Goal: Transaction & Acquisition: Purchase product/service

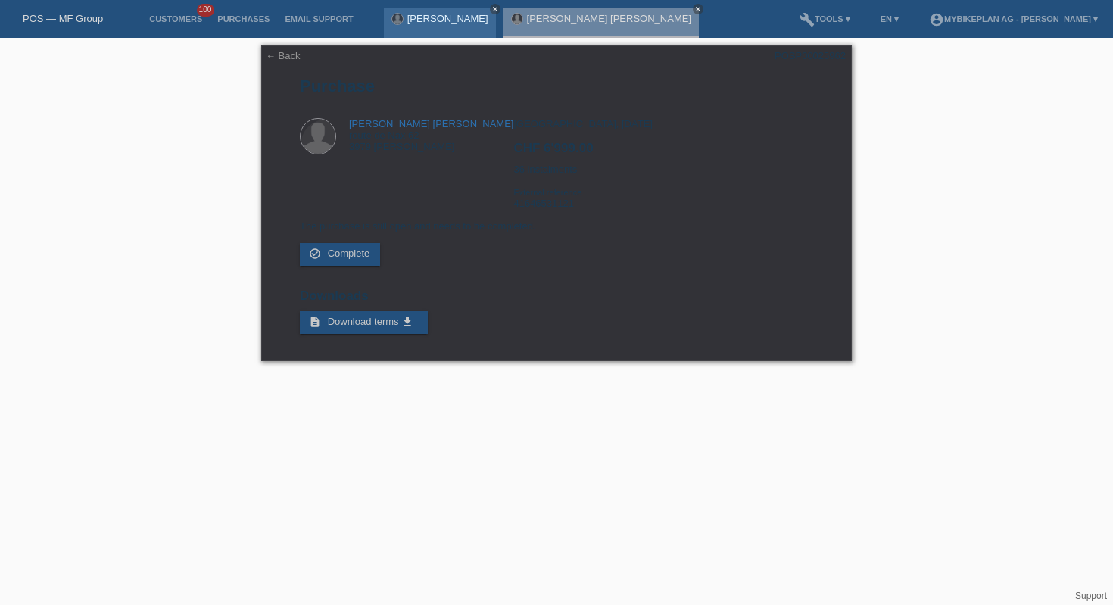
click at [491, 7] on icon "close" at bounding box center [495, 9] width 8 height 8
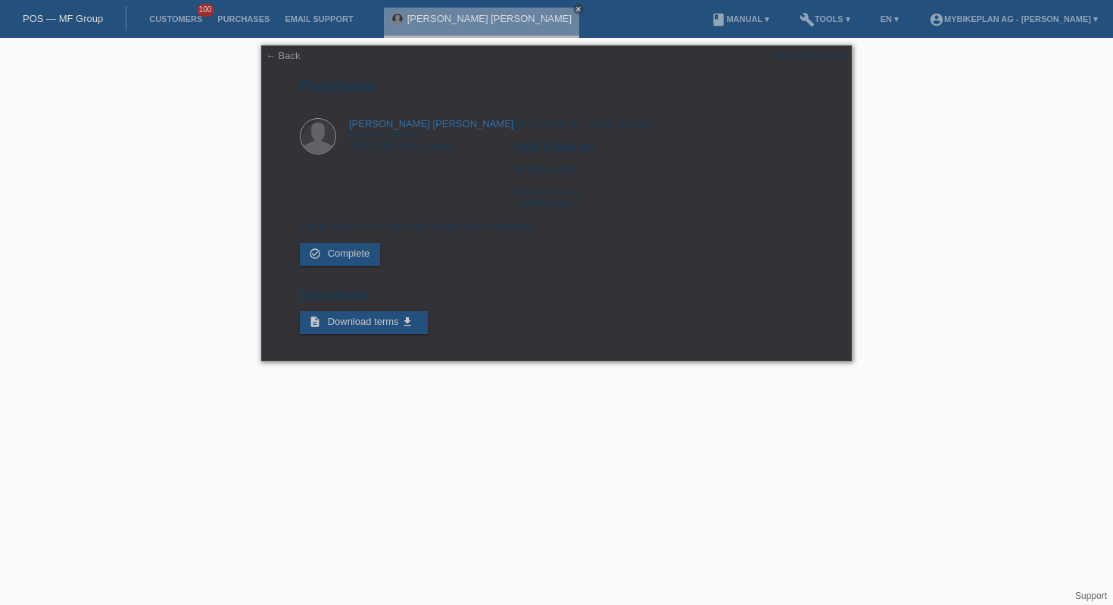
click at [547, 16] on div "Héloïs Valentine Olive Freuler close" at bounding box center [485, 19] width 203 height 38
click at [573, 7] on link "close" at bounding box center [578, 9] width 11 height 11
click at [55, 21] on link "POS — MF Group" at bounding box center [63, 18] width 80 height 11
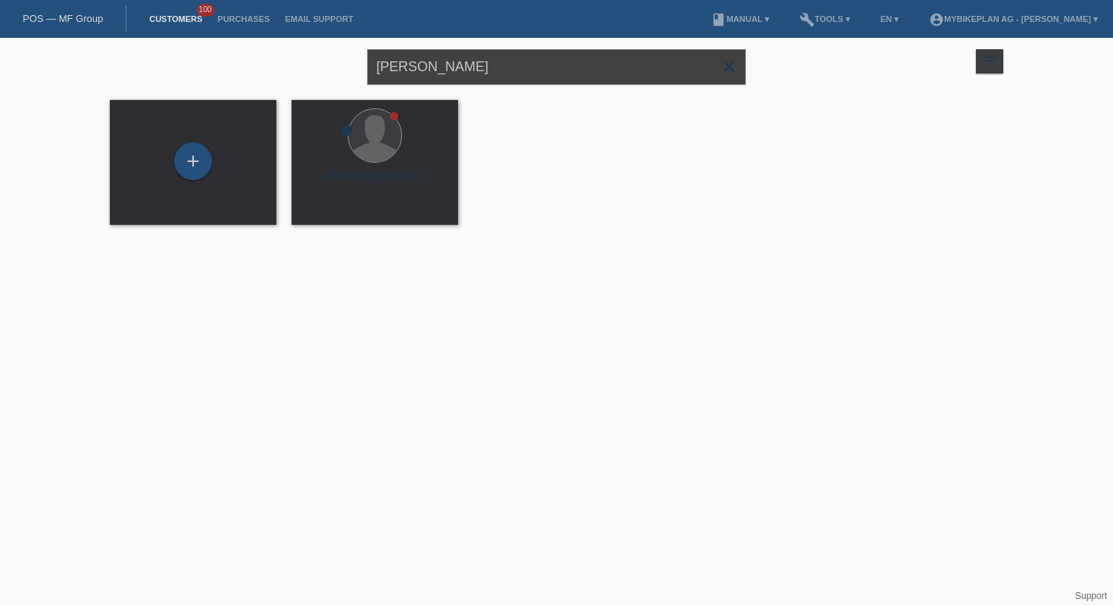
click at [471, 68] on input "[PERSON_NAME]" at bounding box center [556, 67] width 378 height 36
paste input "[PERSON_NAME]"
type input "[PERSON_NAME]"
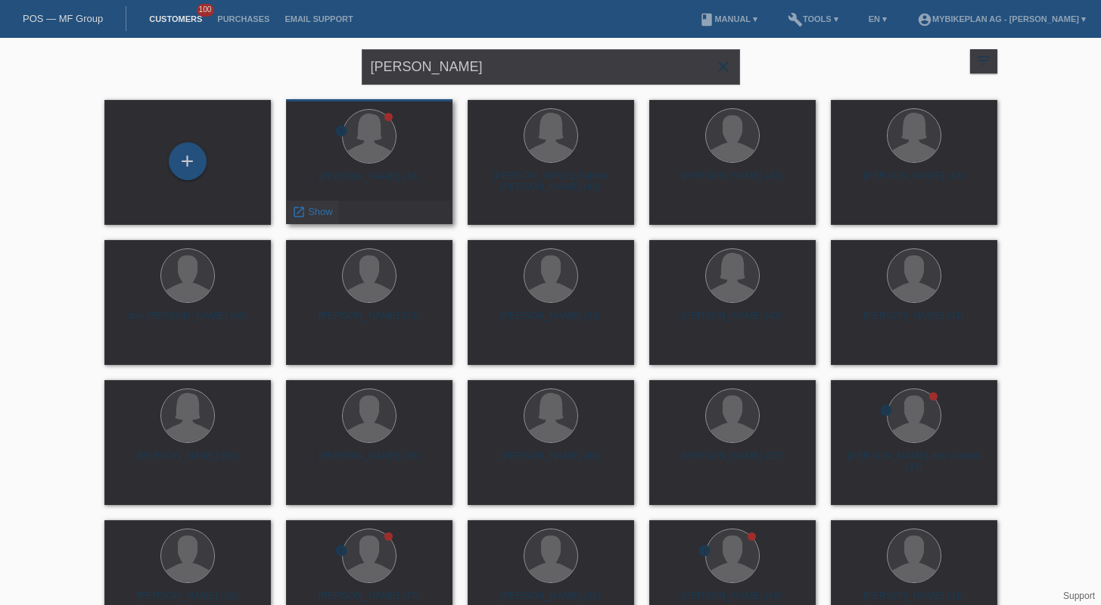
click at [332, 204] on div "launch Show" at bounding box center [312, 212] width 51 height 23
click at [318, 210] on span "Show" at bounding box center [320, 211] width 25 height 11
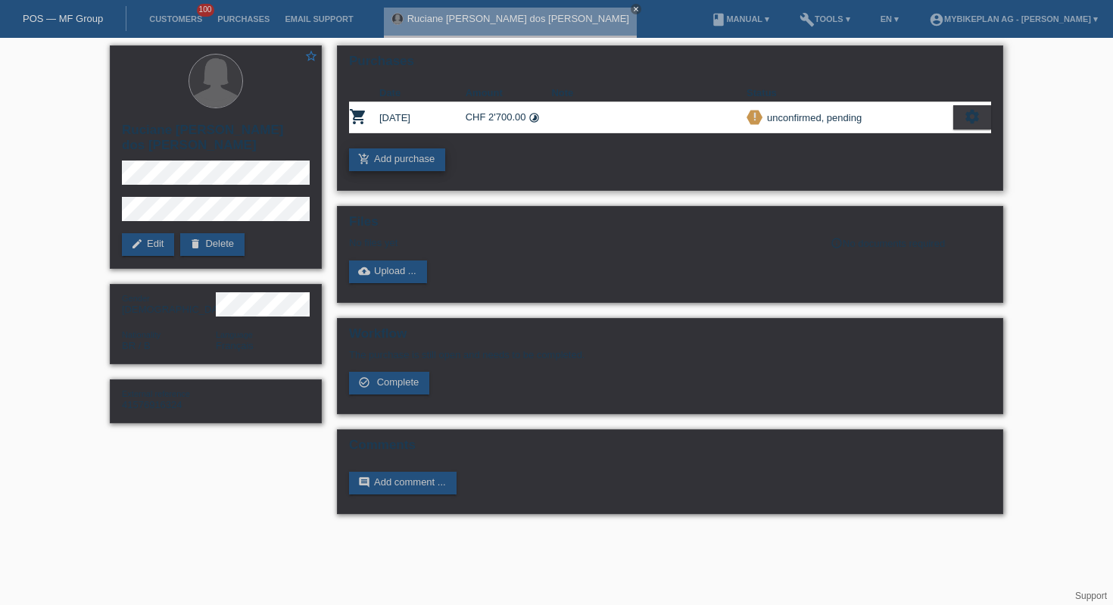
click at [435, 159] on link "add_shopping_cart Add purchase" at bounding box center [397, 159] width 96 height 23
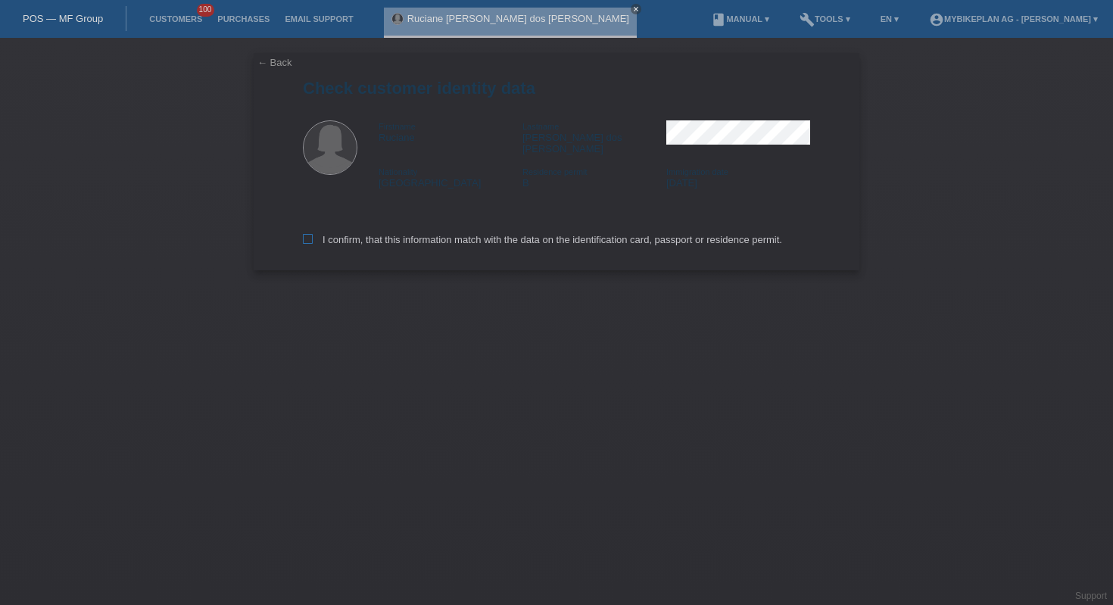
click at [494, 234] on label "I confirm, that this information match with the data on the identification card…" at bounding box center [542, 239] width 479 height 11
click at [313, 234] on input "I confirm, that this information match with the data on the identification card…" at bounding box center [308, 239] width 10 height 10
checkbox input "true"
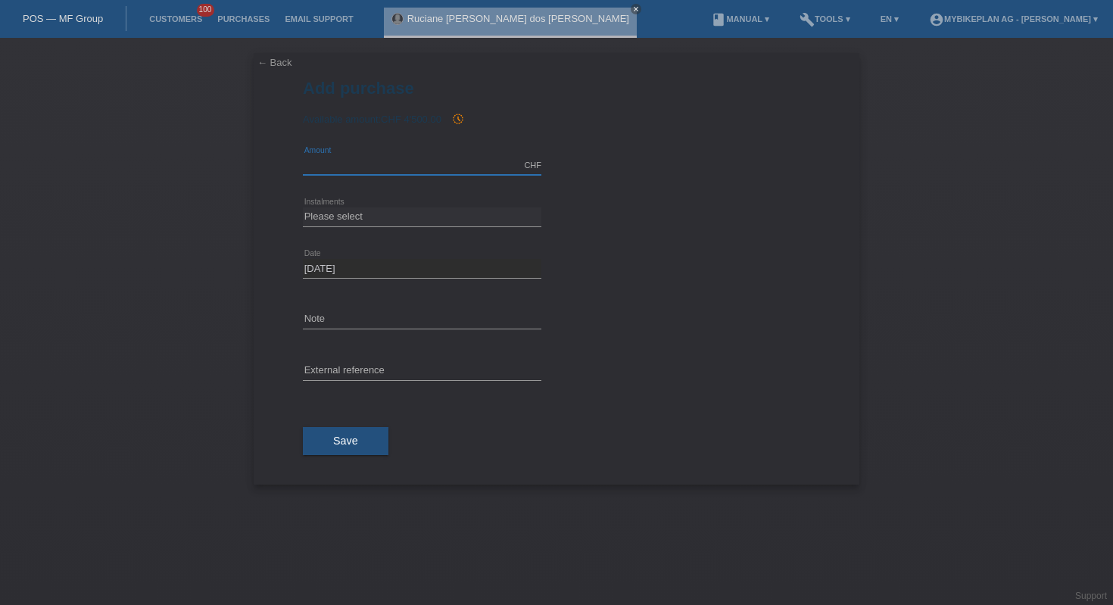
click at [368, 167] on input "text" at bounding box center [422, 165] width 238 height 19
type input "4041.00"
click at [391, 221] on select "Please select 6 instalments 12 instalments 18 instalments 24 instalments 36 ins…" at bounding box center [422, 216] width 238 height 18
select select "486"
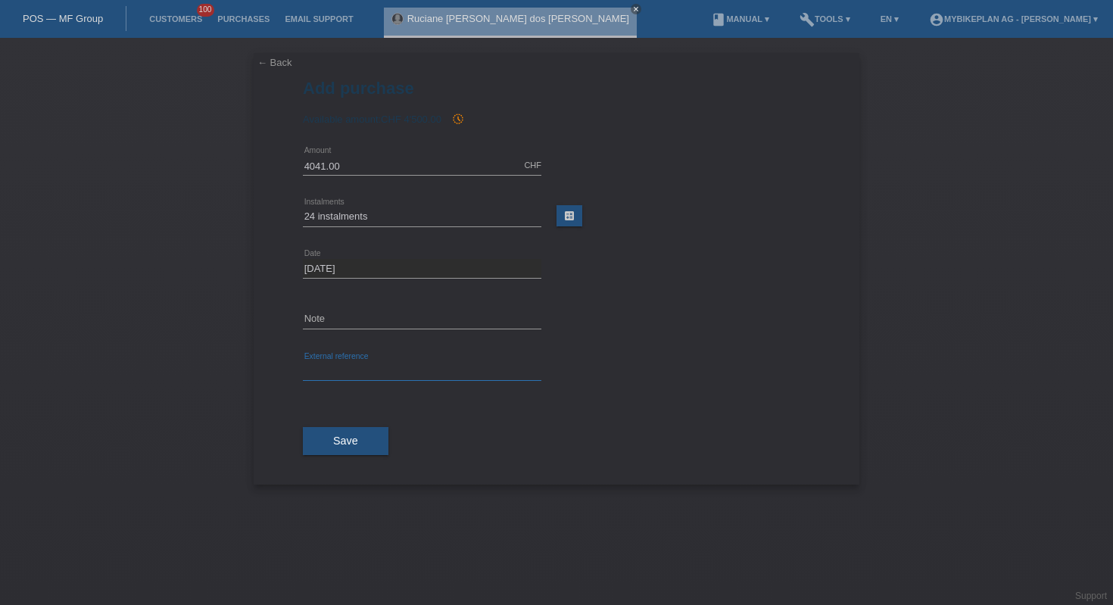
click at [394, 369] on input "text" at bounding box center [422, 371] width 238 height 19
paste input "41901614701"
type input "41901614701"
click at [348, 445] on span "Save" at bounding box center [345, 441] width 25 height 12
